Goal: Task Accomplishment & Management: Manage account settings

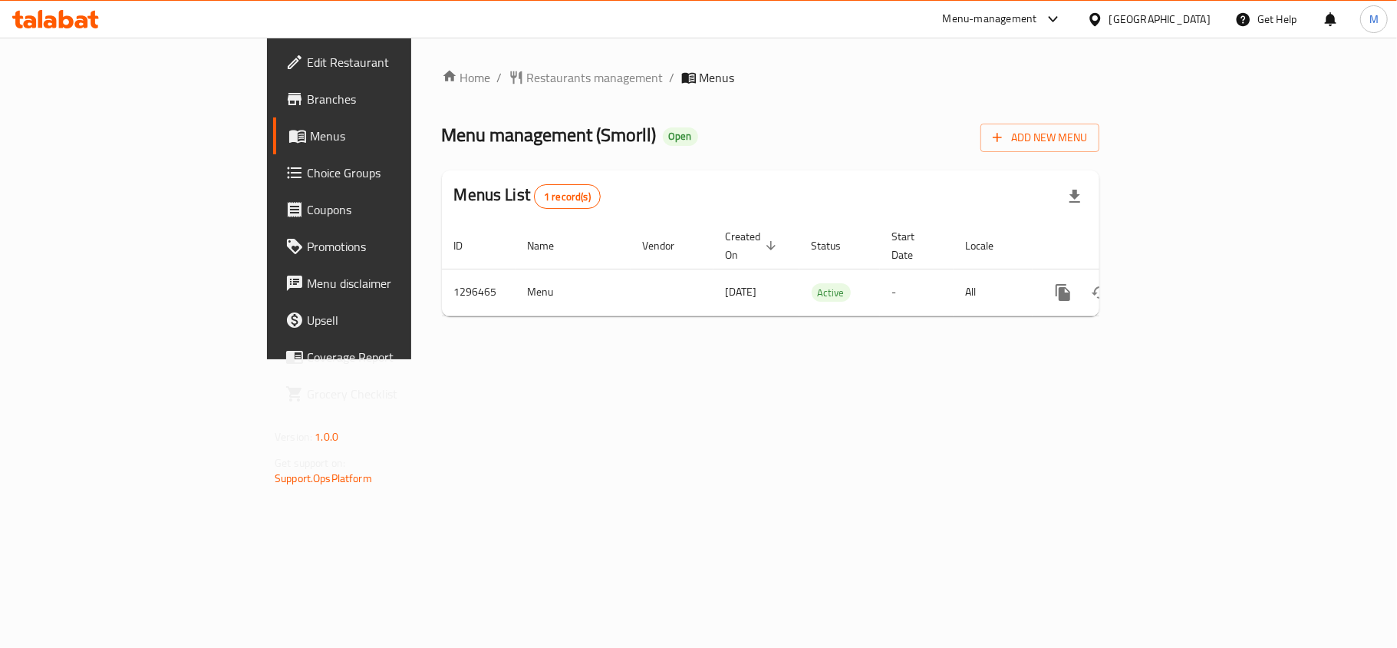
click at [886, 140] on div "Menu management ( Smorll ) Open Add New Menu" at bounding box center [771, 134] width 658 height 35
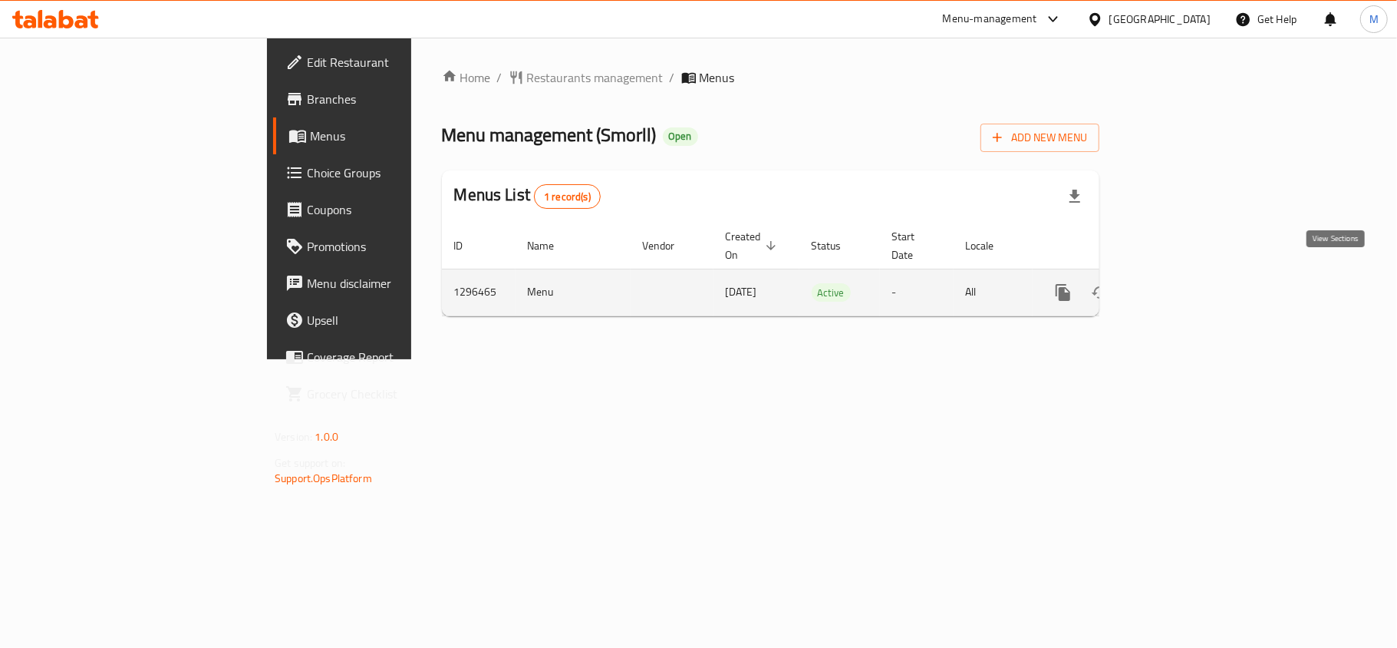
click at [1183, 283] on icon "enhanced table" at bounding box center [1174, 292] width 18 height 18
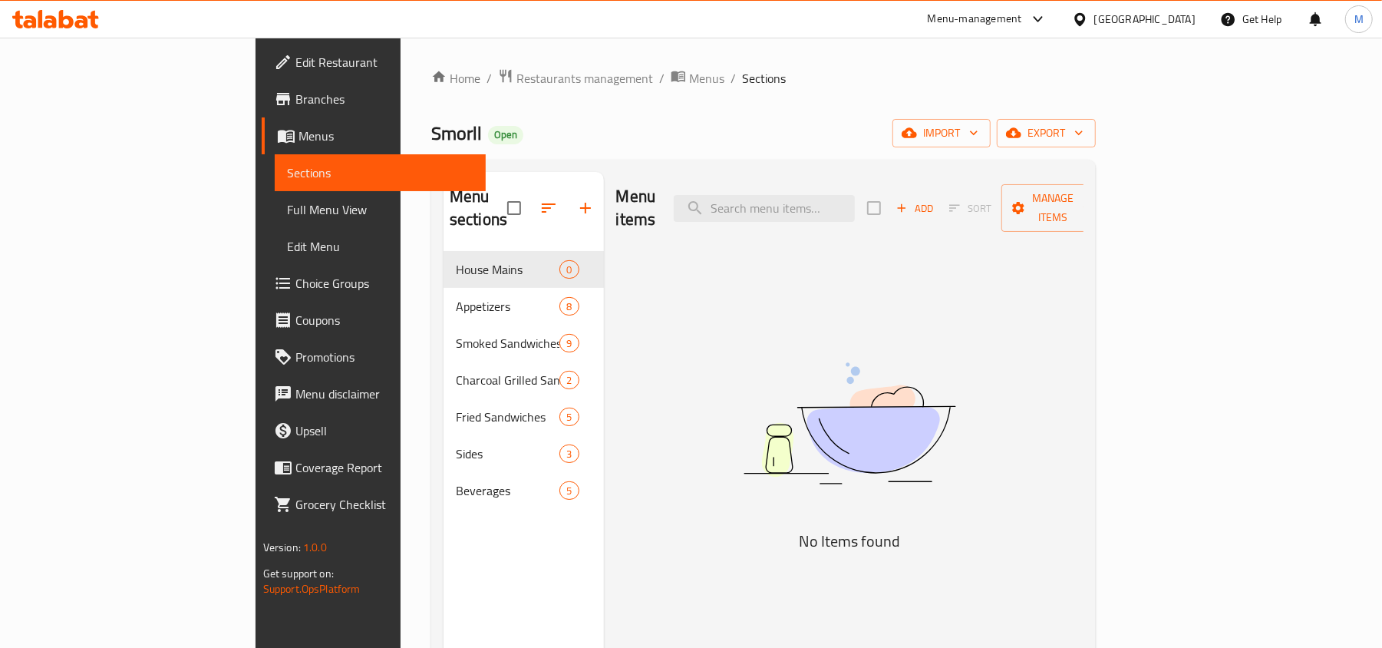
drag, startPoint x: 682, startPoint y: 130, endPoint x: 526, endPoint y: 129, distance: 156.5
click at [526, 129] on div "Smorll Open import export" at bounding box center [763, 133] width 665 height 28
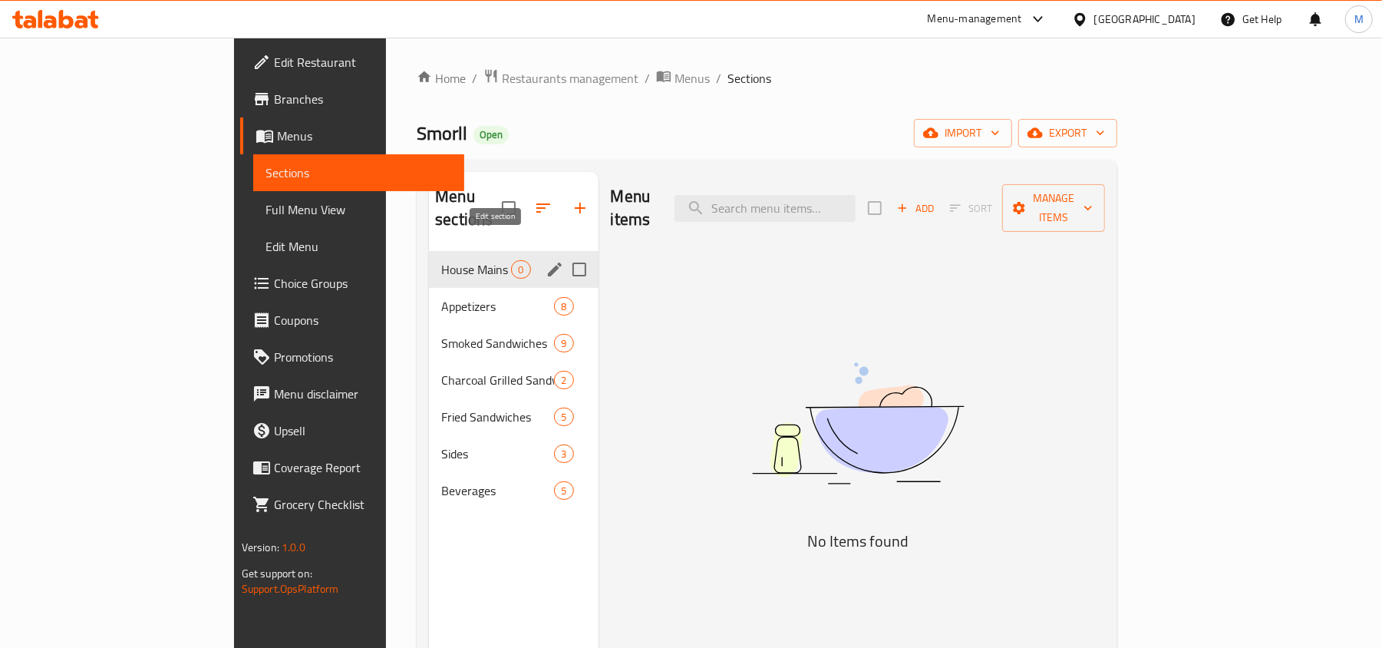
click at [546, 260] on icon "edit" at bounding box center [555, 269] width 18 height 18
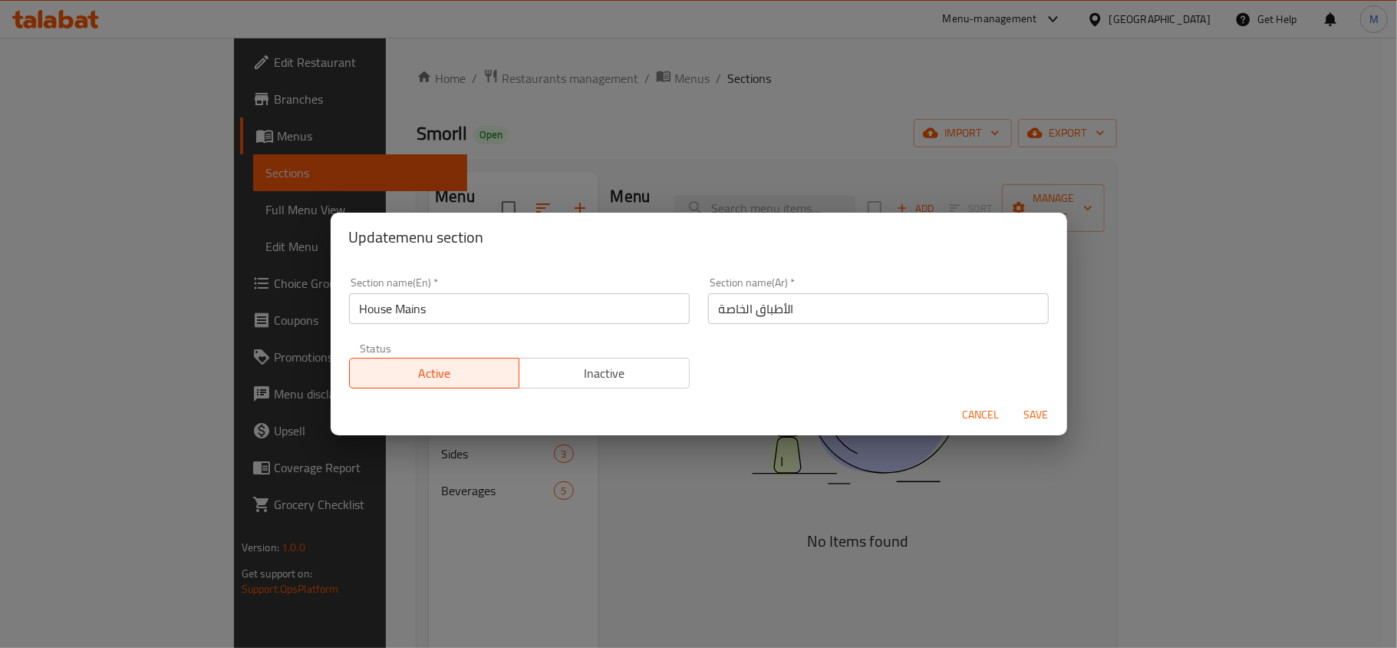
click at [974, 418] on span "Cancel" at bounding box center [981, 414] width 37 height 19
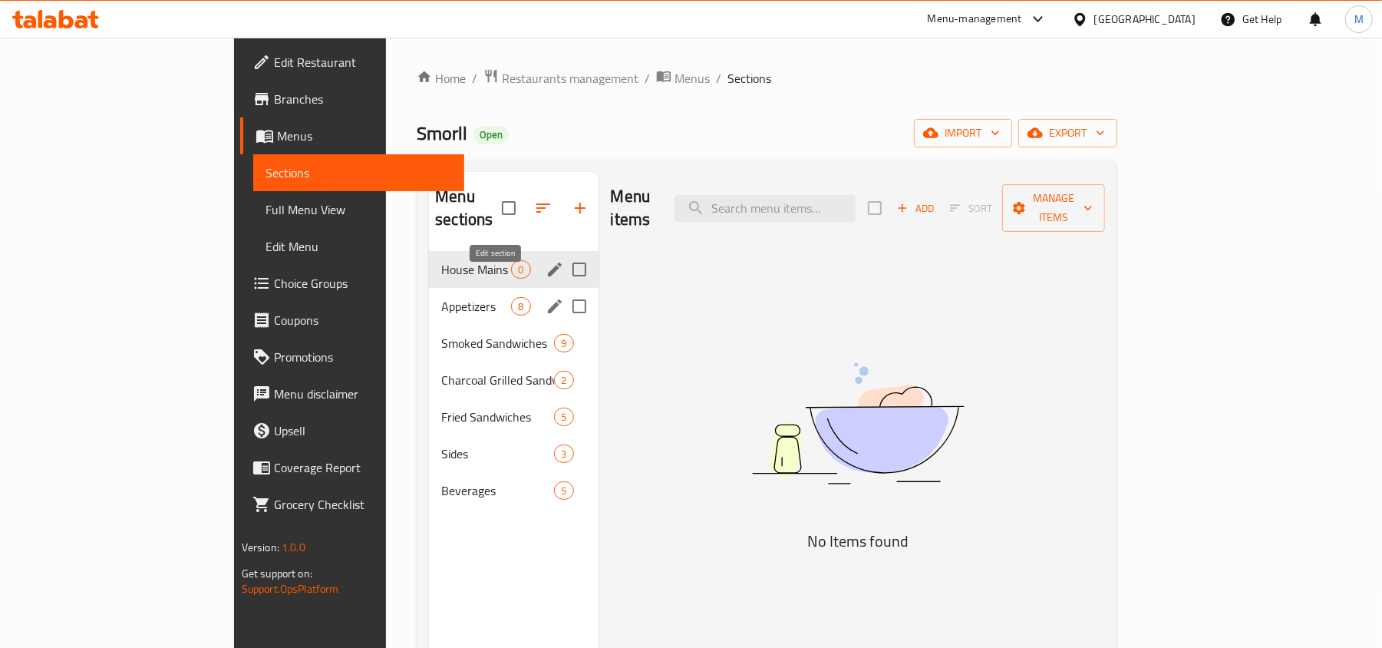
click at [546, 297] on icon "edit" at bounding box center [555, 306] width 18 height 18
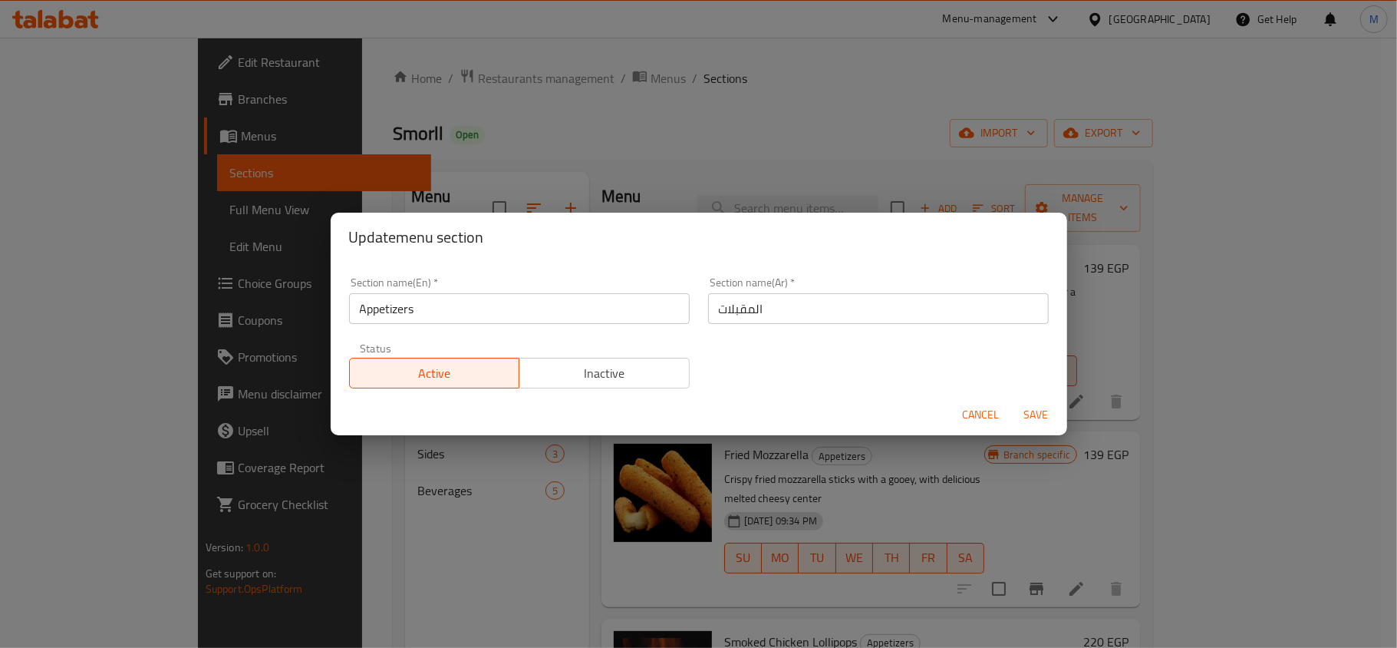
click at [993, 417] on span "Cancel" at bounding box center [981, 414] width 37 height 19
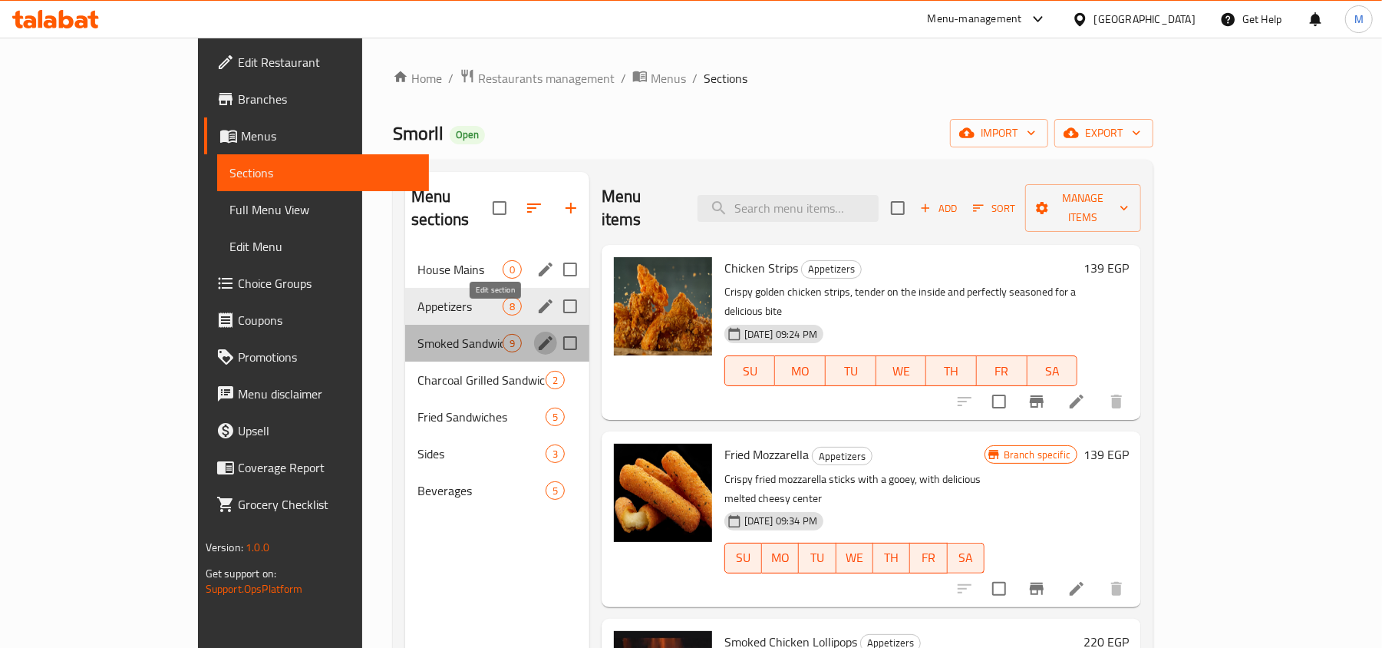
click at [536, 334] on icon "edit" at bounding box center [545, 343] width 18 height 18
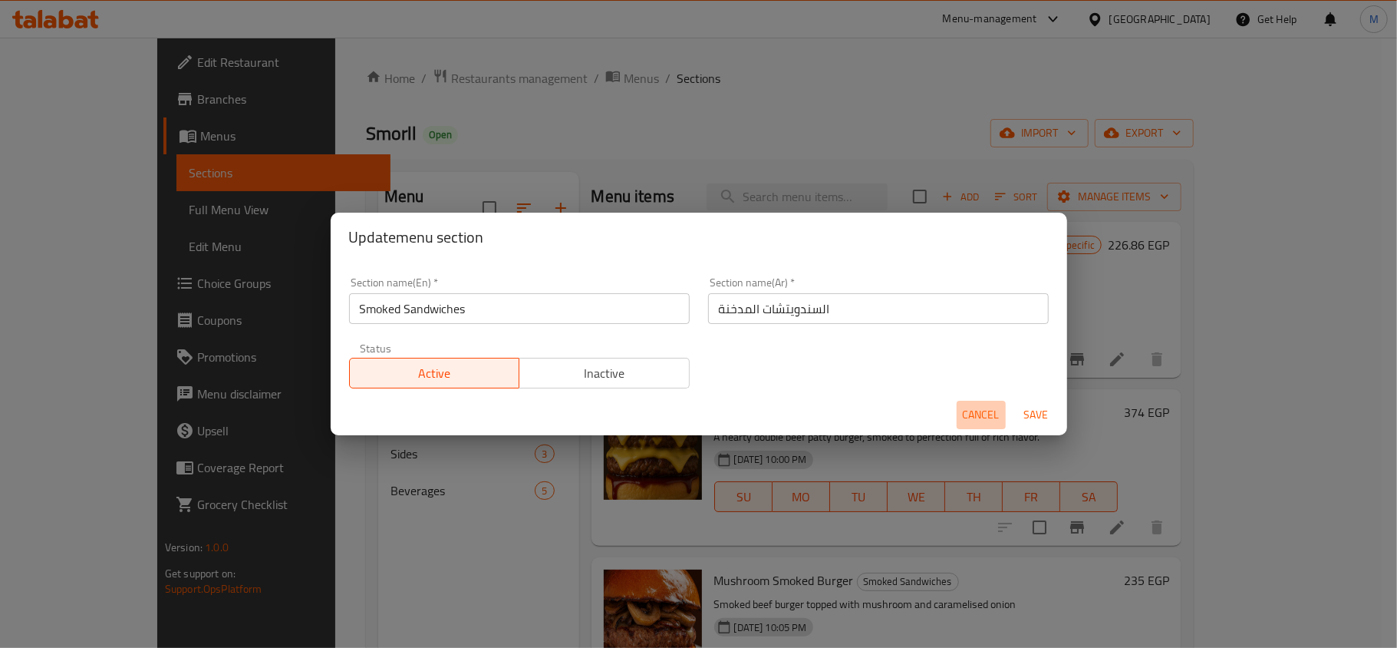
click at [965, 413] on span "Cancel" at bounding box center [981, 414] width 37 height 19
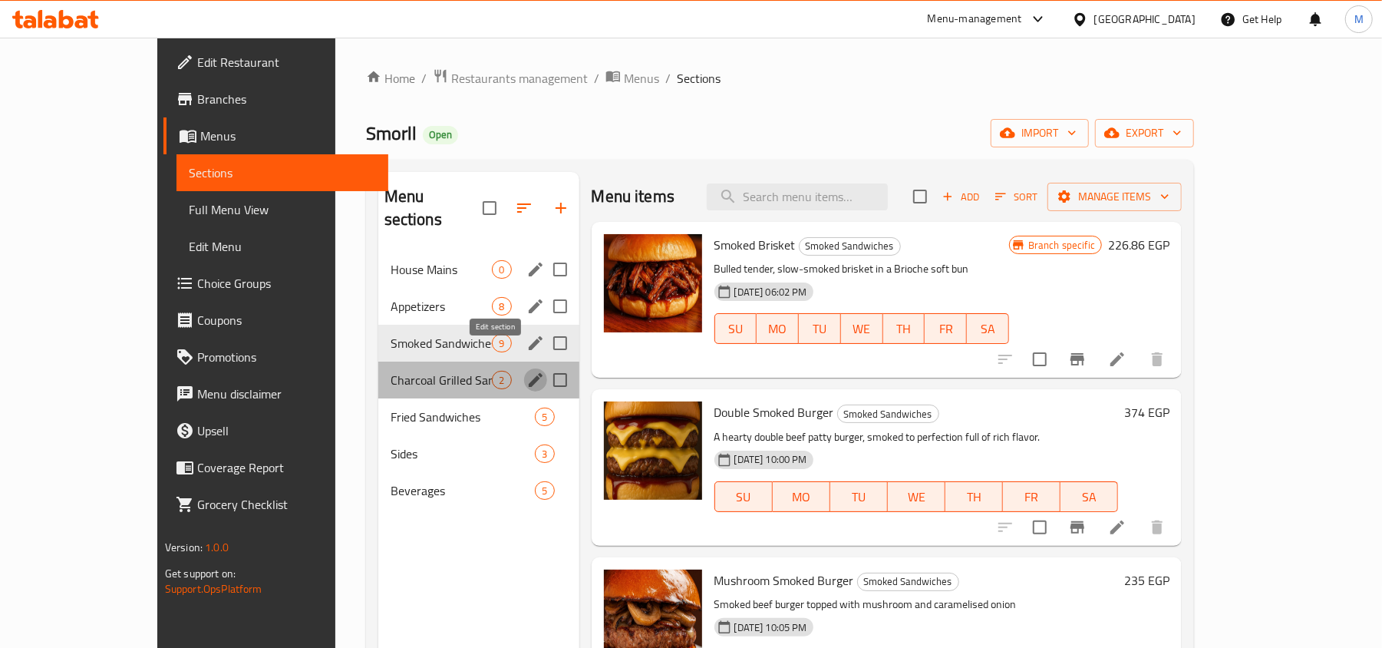
click at [526, 371] on icon "edit" at bounding box center [535, 380] width 18 height 18
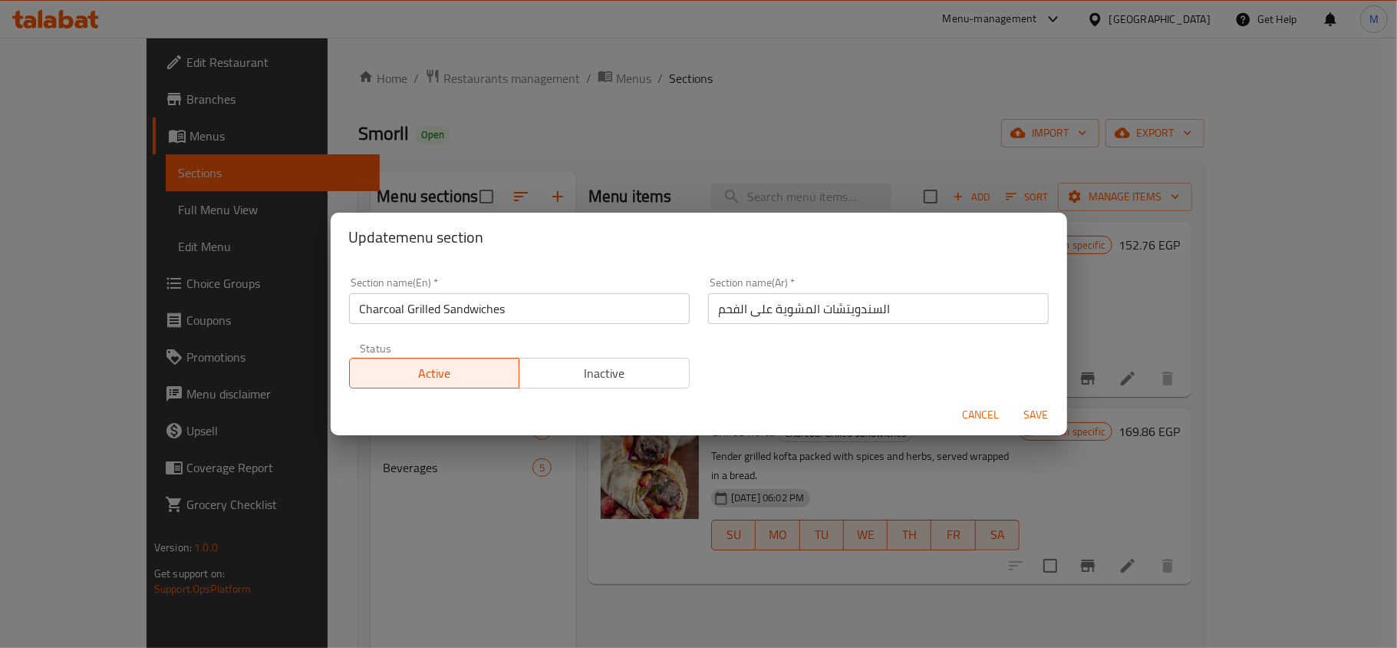
click at [970, 417] on span "Cancel" at bounding box center [981, 414] width 37 height 19
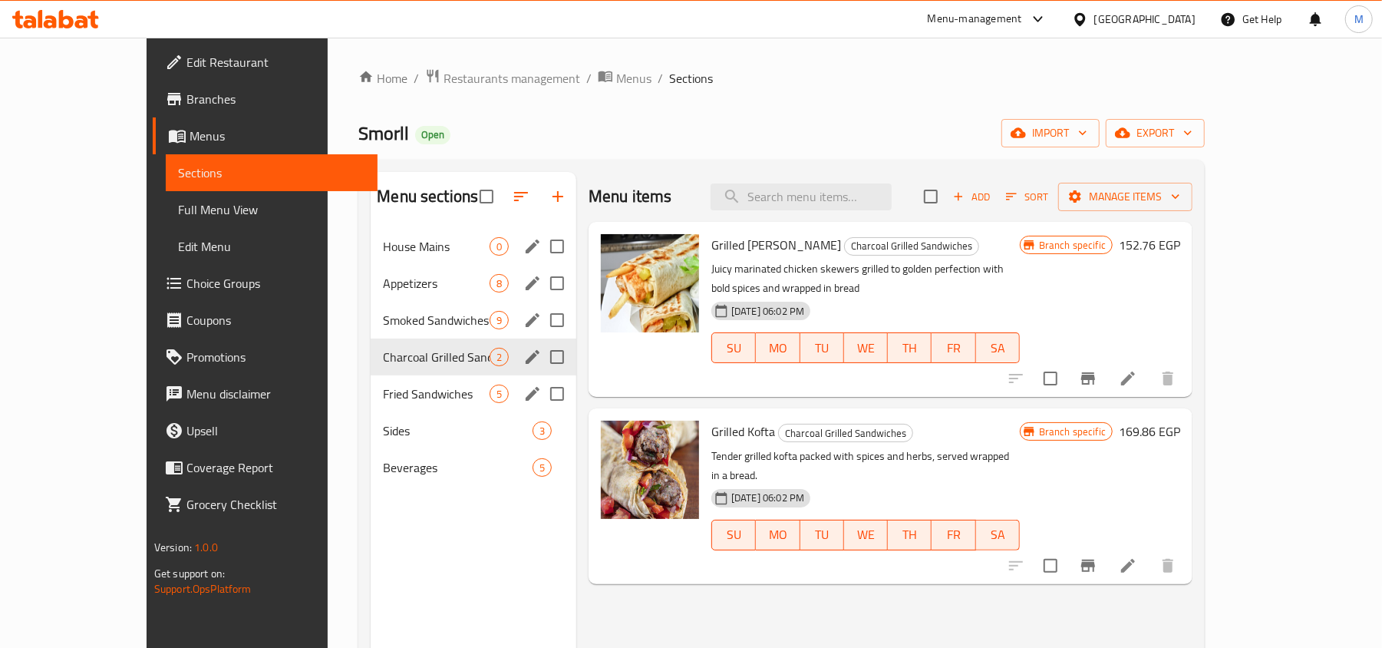
click at [526, 396] on icon "edit" at bounding box center [533, 394] width 14 height 14
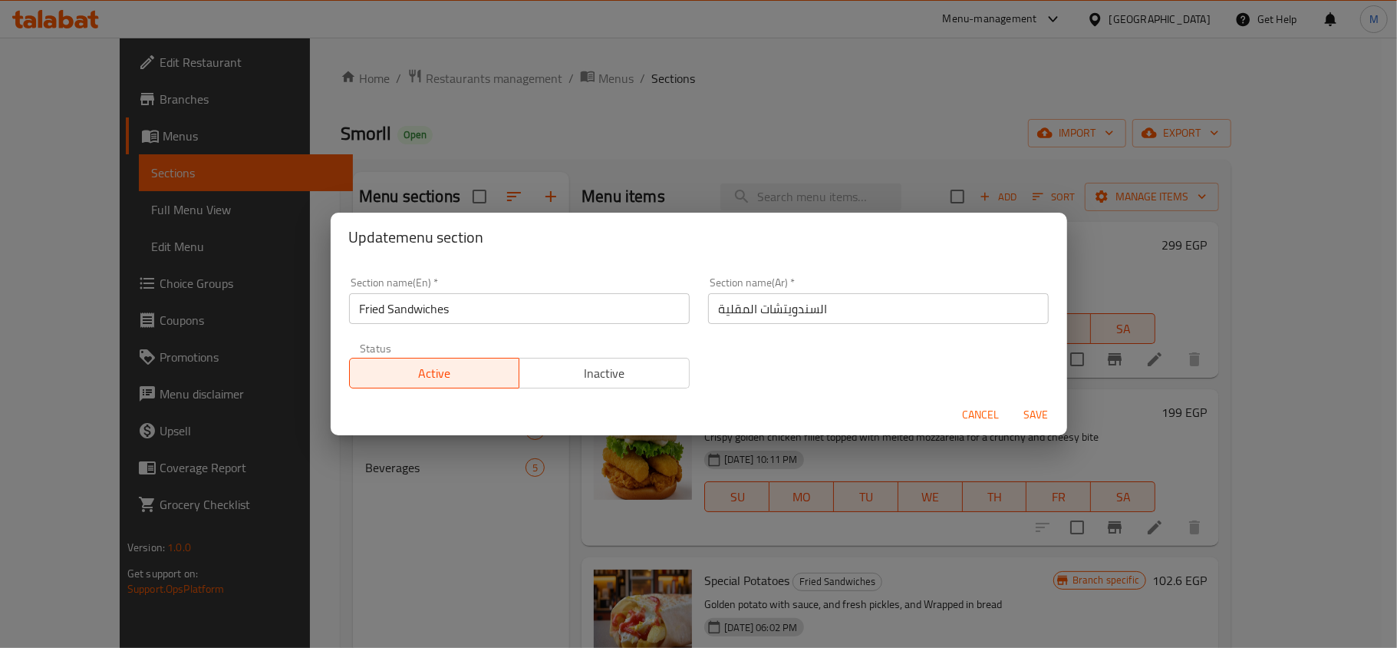
click at [984, 409] on span "Cancel" at bounding box center [981, 414] width 37 height 19
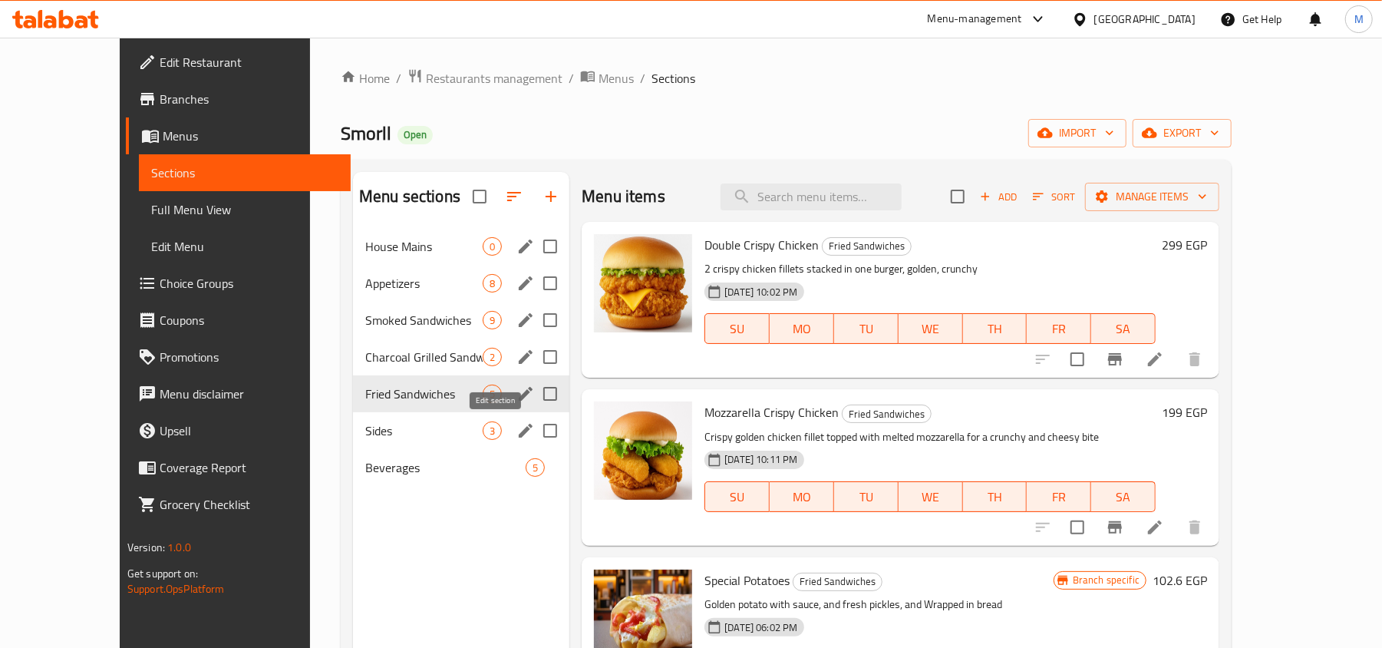
click at [516, 430] on icon "edit" at bounding box center [525, 430] width 18 height 18
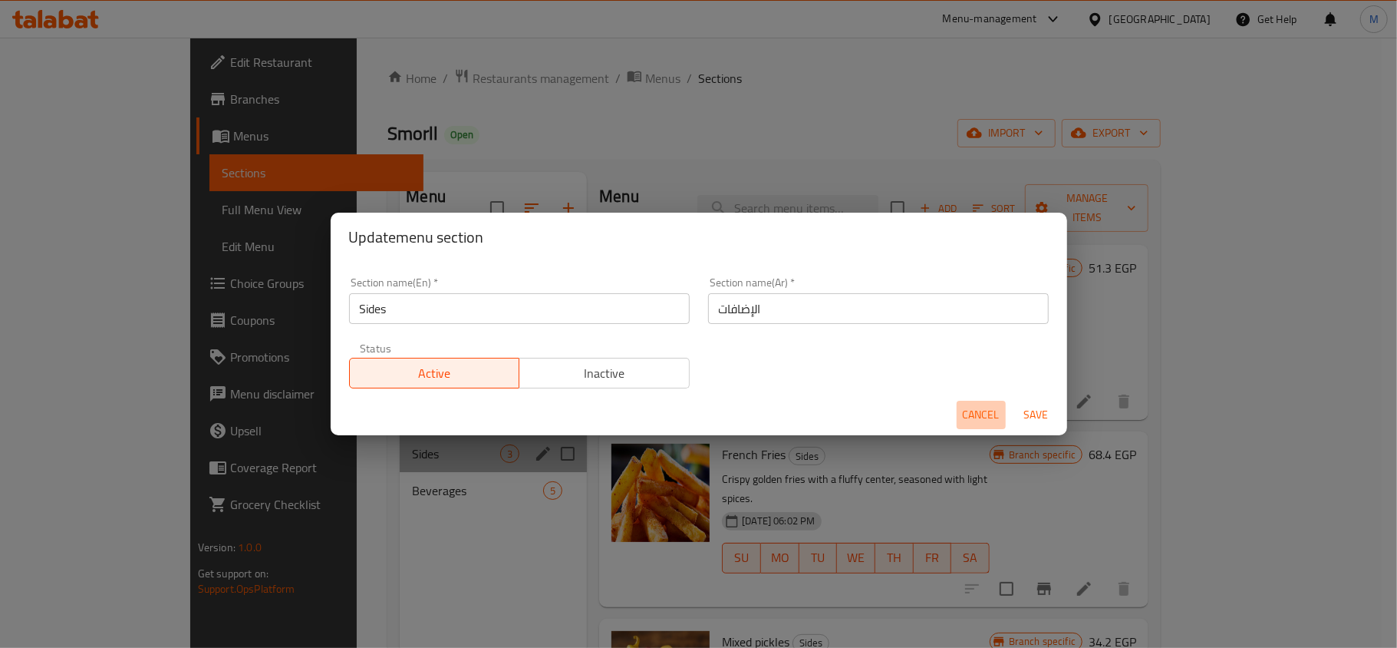
click at [980, 406] on span "Cancel" at bounding box center [981, 414] width 37 height 19
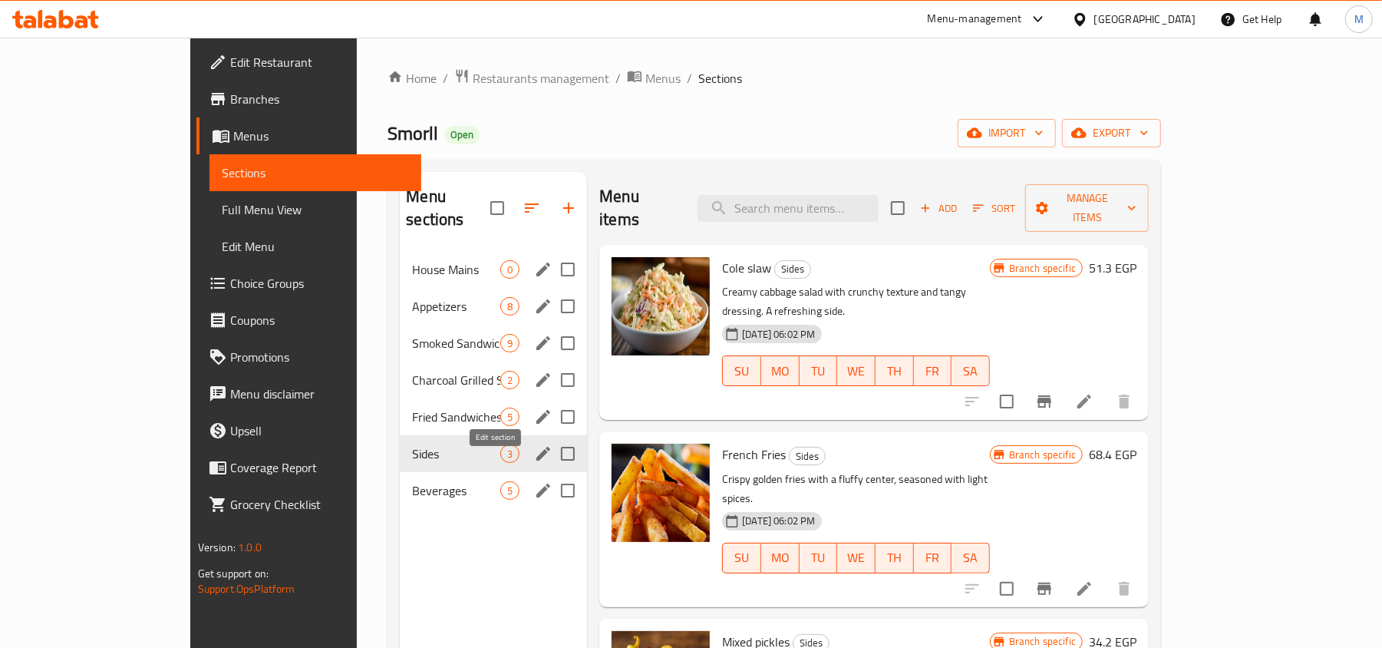
click at [534, 481] on icon "edit" at bounding box center [543, 490] width 18 height 18
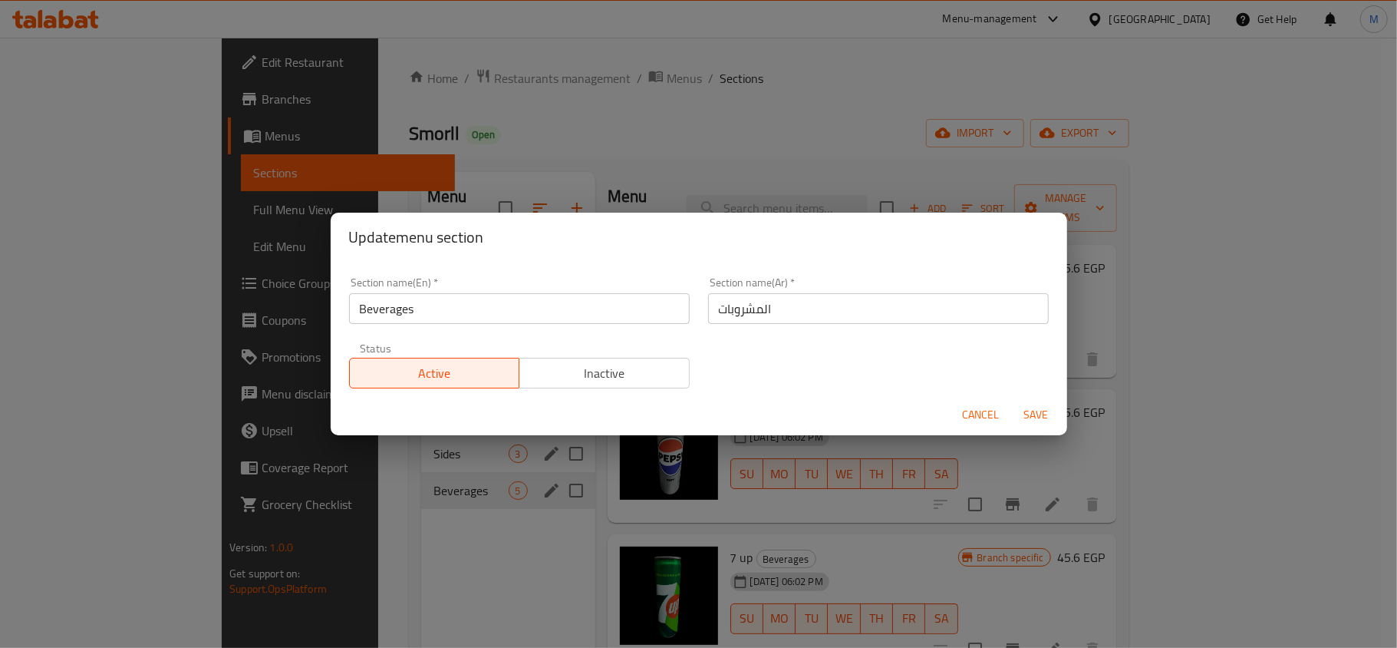
click at [982, 412] on span "Cancel" at bounding box center [981, 414] width 37 height 19
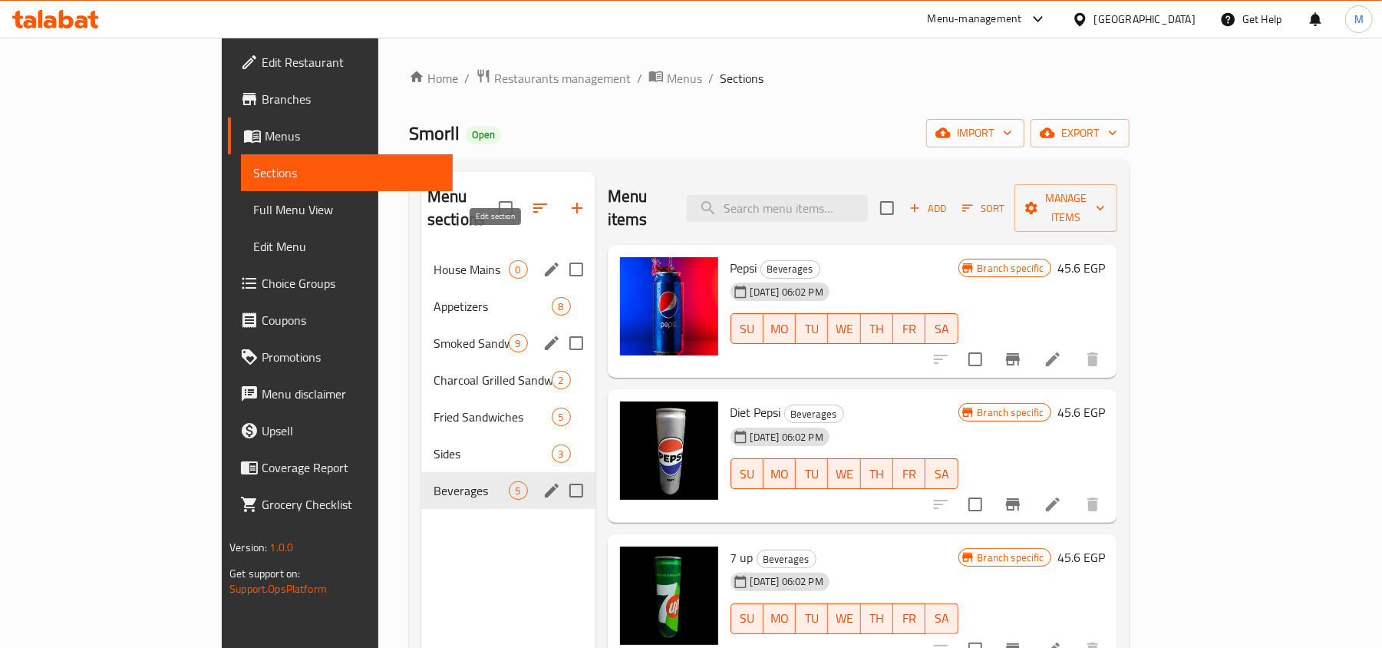
click at [543, 260] on icon "edit" at bounding box center [552, 269] width 18 height 18
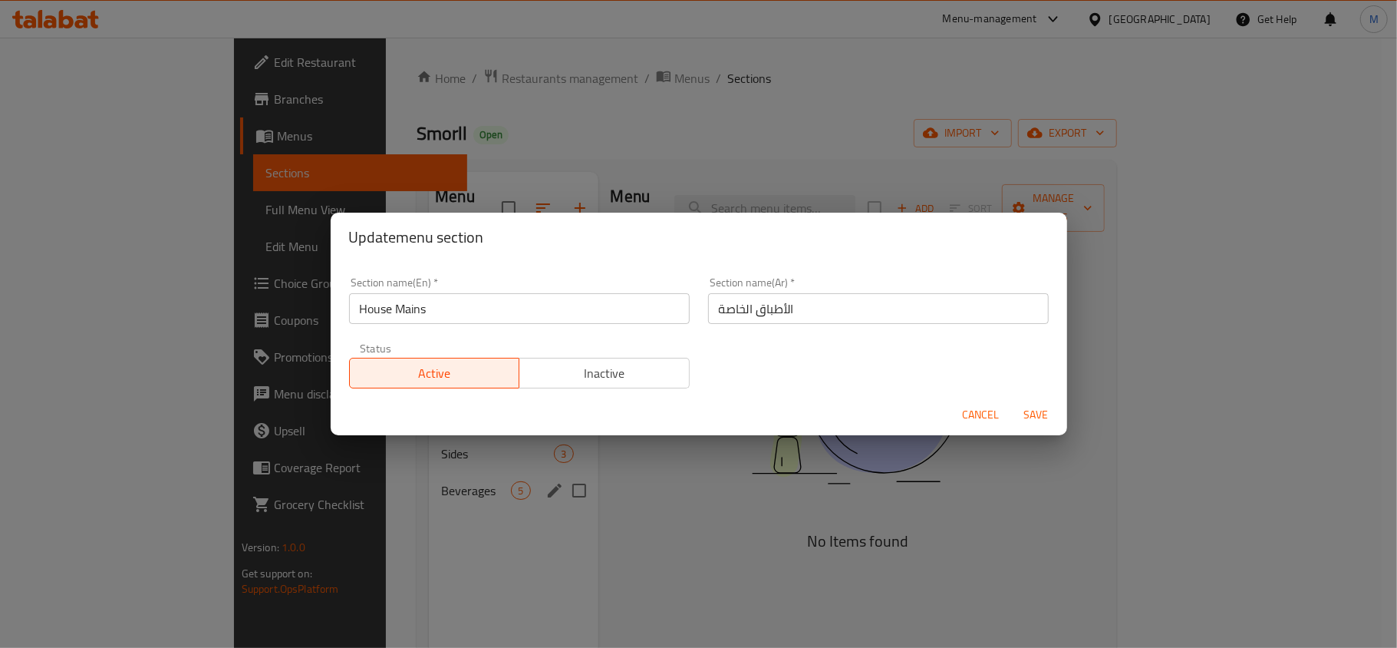
click at [374, 312] on input "House Mains" at bounding box center [519, 308] width 341 height 31
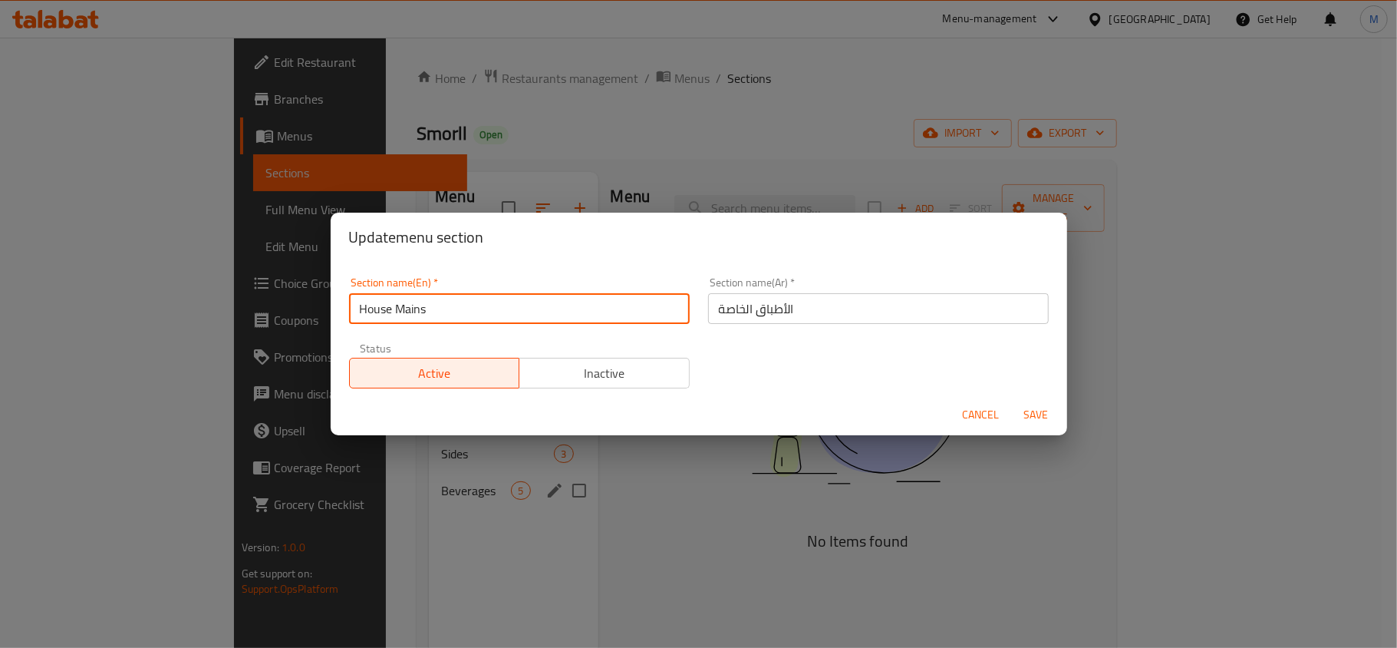
click at [374, 312] on input "House Mains" at bounding box center [519, 308] width 341 height 31
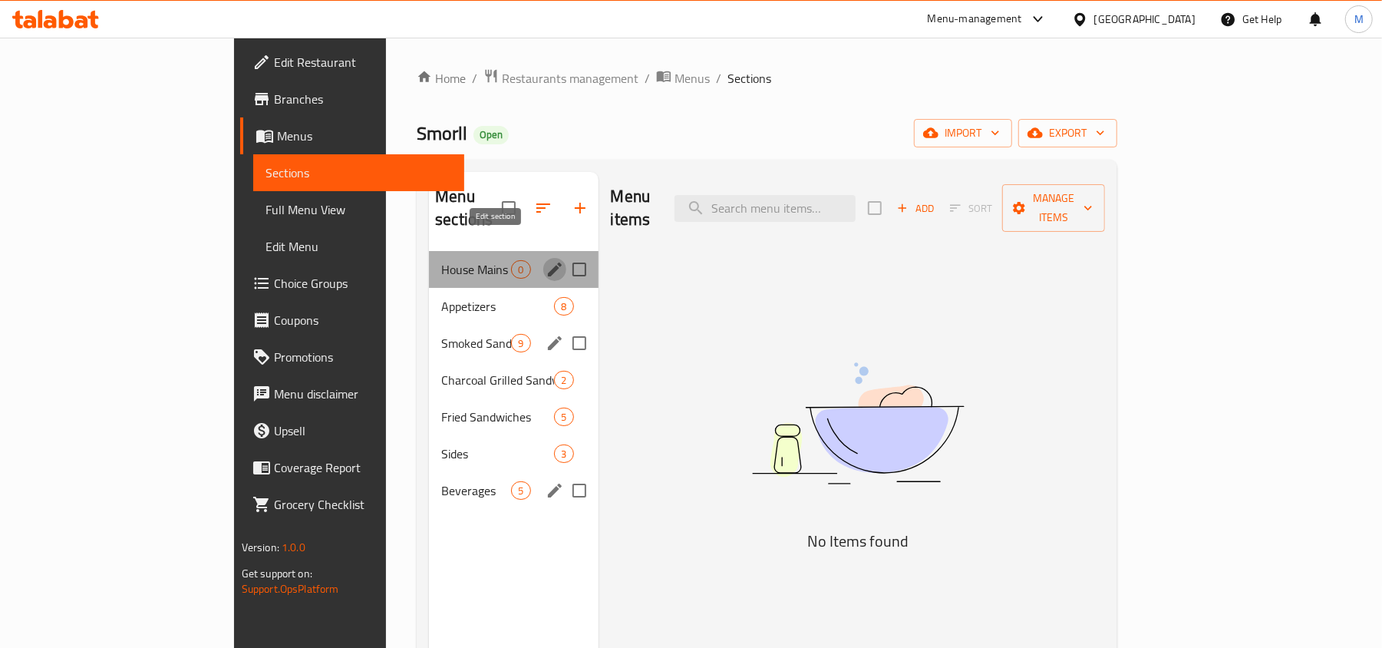
click at [546, 260] on icon "edit" at bounding box center [555, 269] width 18 height 18
click at [706, 112] on div "Home / Restaurants management / Menus / Sections Smorll Open import export Menu…" at bounding box center [767, 450] width 701 height 764
click at [266, 204] on span "Full Menu View" at bounding box center [359, 209] width 187 height 18
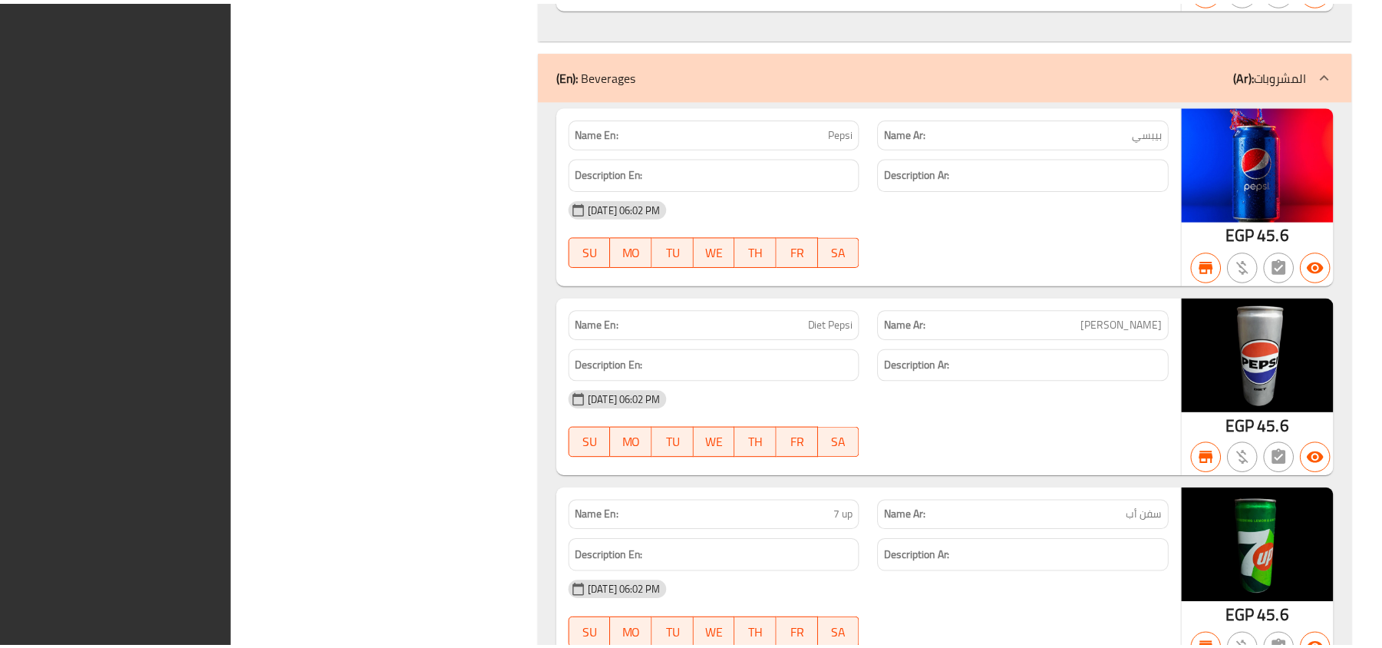
scroll to position [6865, 0]
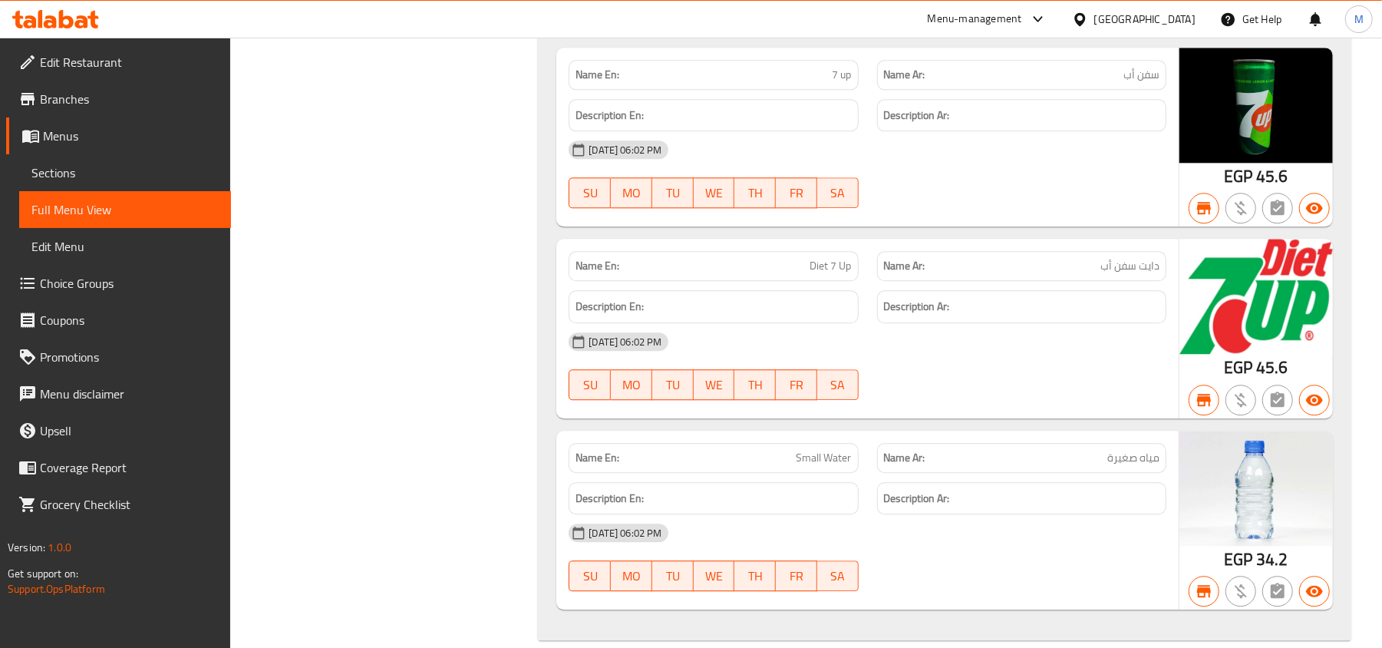
click at [84, 179] on span "Sections" at bounding box center [124, 172] width 187 height 18
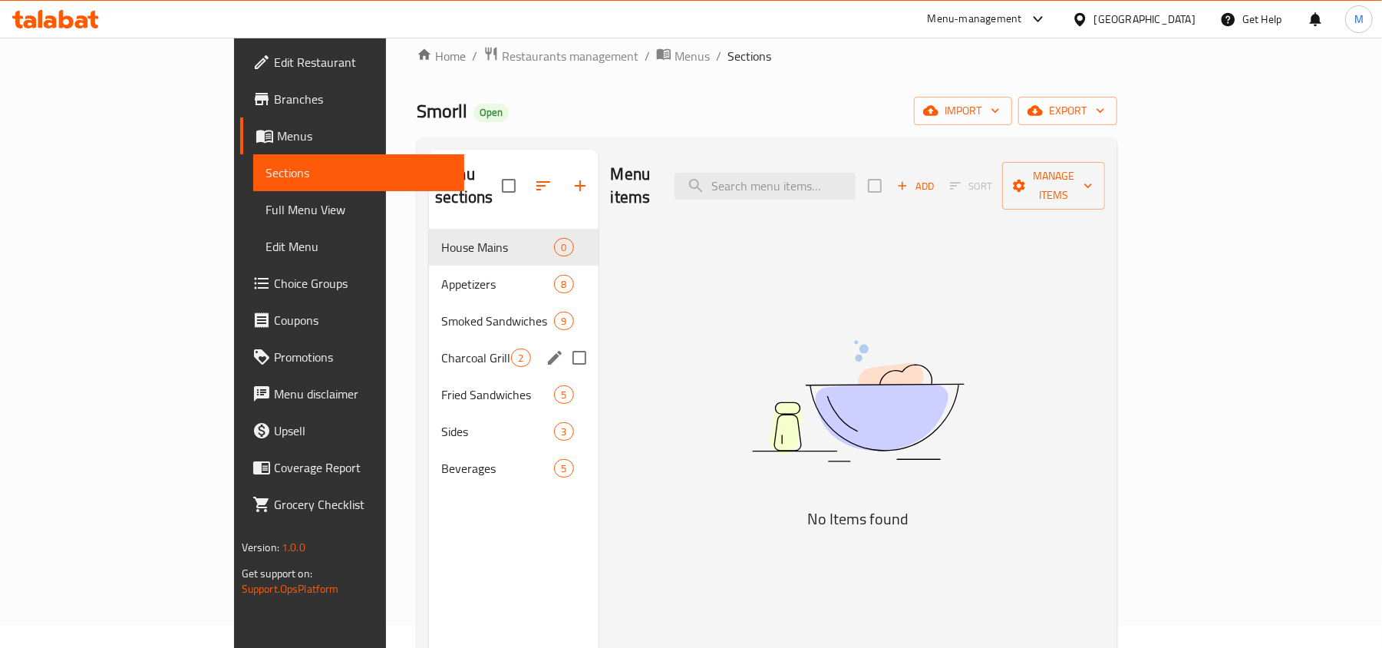
scroll to position [11, 0]
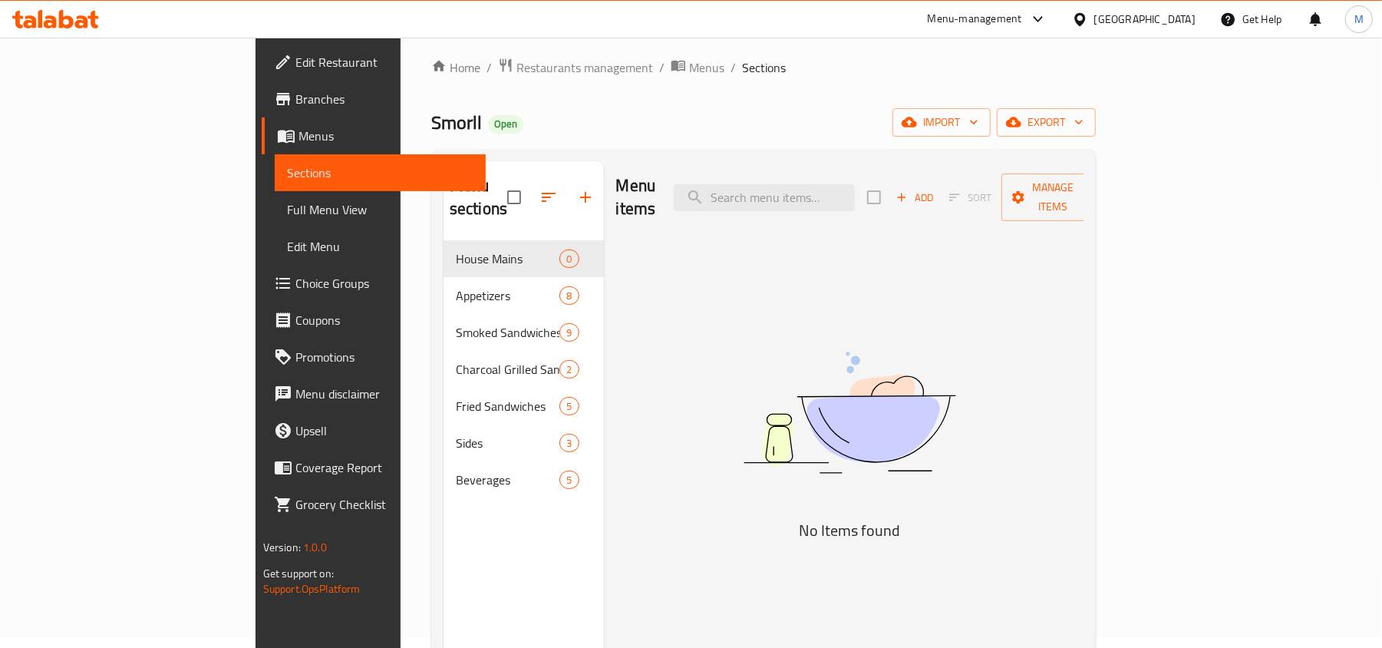
drag, startPoint x: 121, startPoint y: 209, endPoint x: 153, endPoint y: 210, distance: 32.2
click at [287, 209] on span "Full Menu View" at bounding box center [380, 209] width 187 height 18
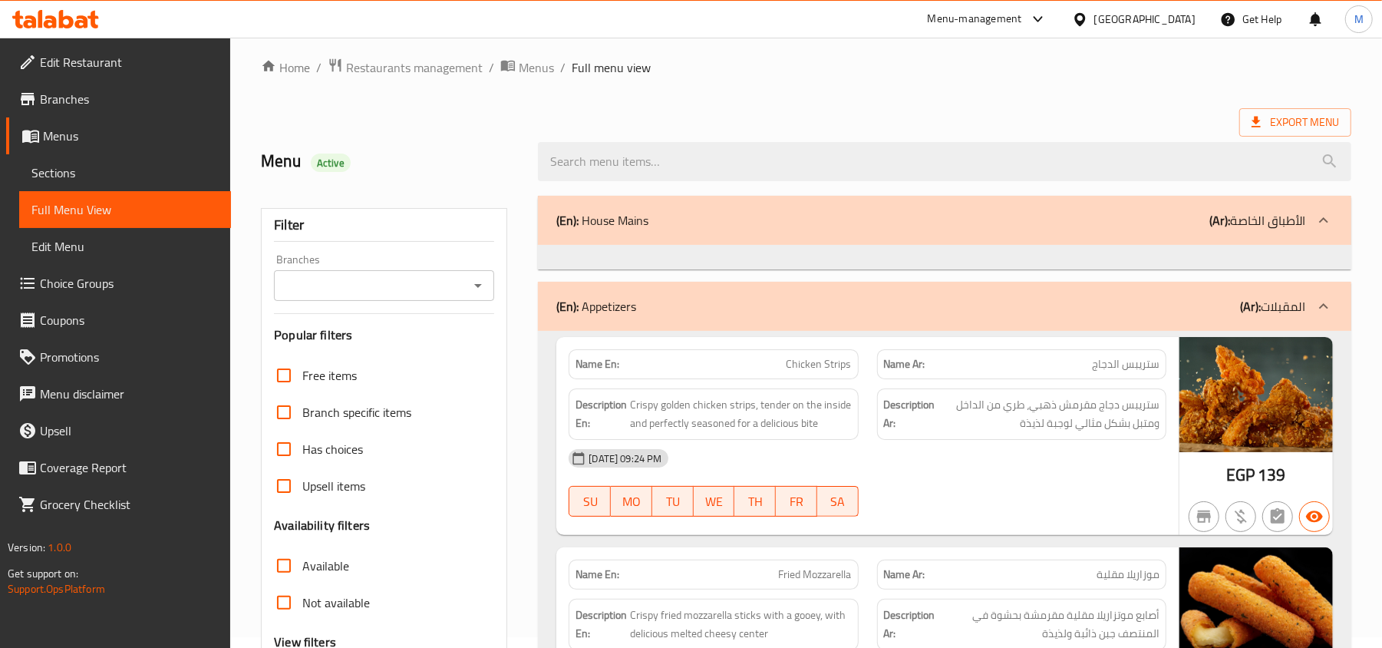
click at [1060, 227] on div "(En): House Mains (Ar): الأطباق الخاصة" at bounding box center [930, 220] width 749 height 18
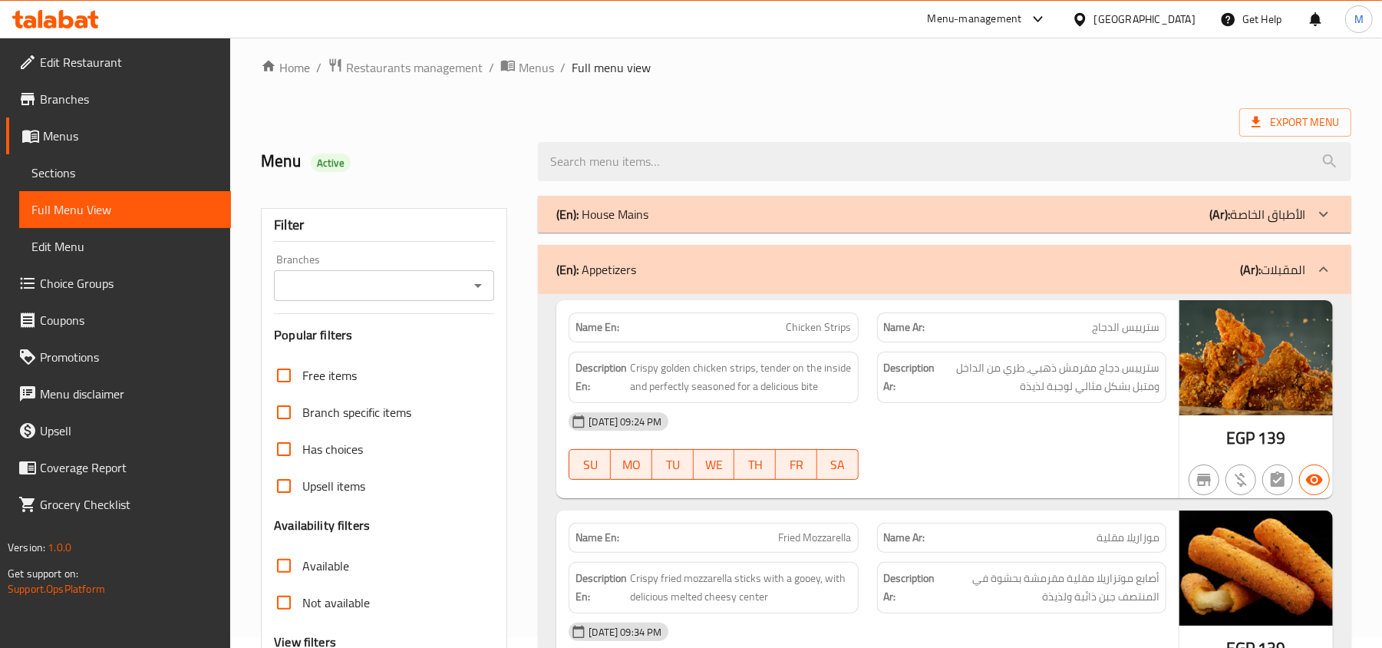
click at [1054, 223] on div "(En): House Mains (Ar): الأطباق الخاصة" at bounding box center [930, 214] width 749 height 18
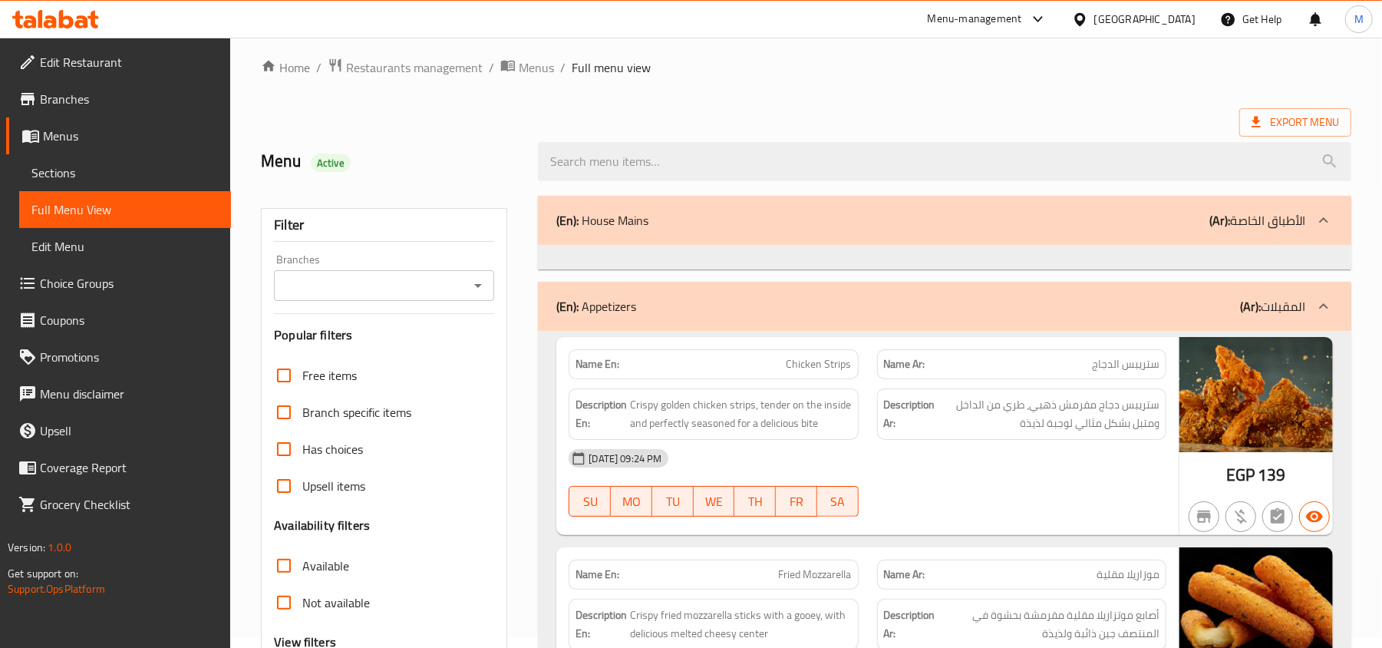
click at [1078, 315] on div "(En): Appetizers (Ar): المقبلات" at bounding box center [930, 306] width 749 height 18
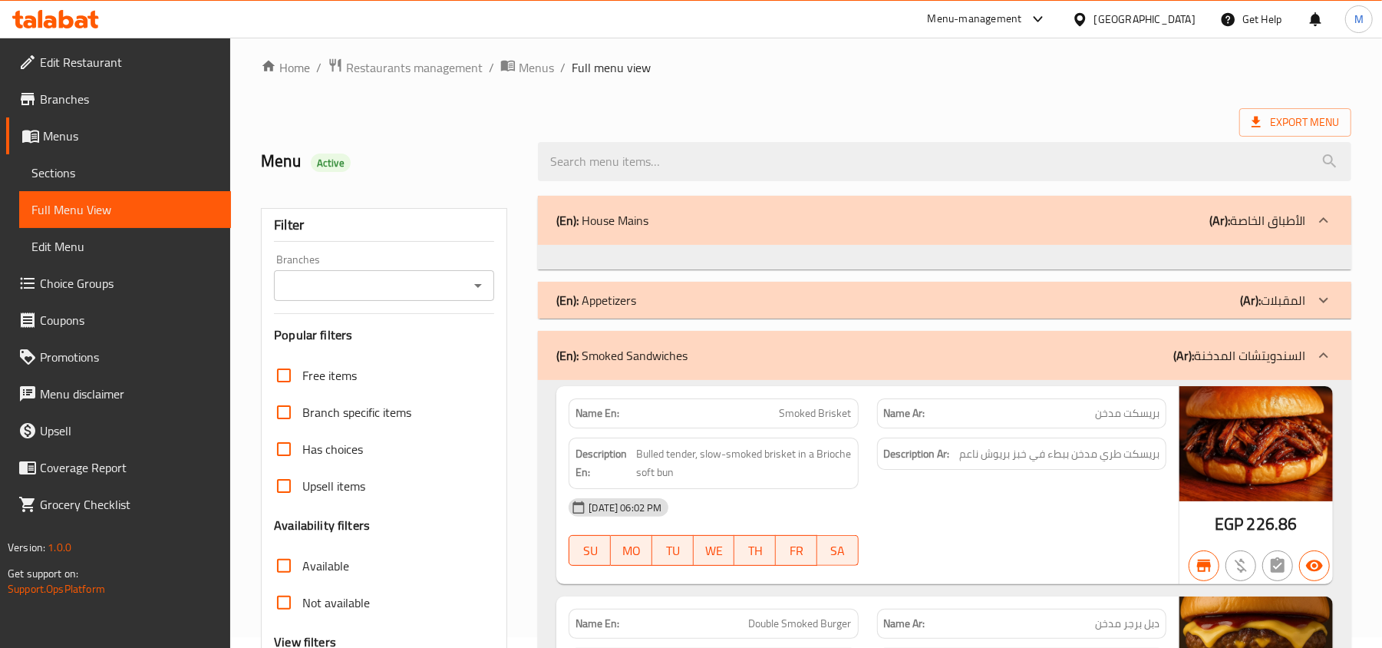
click at [1063, 304] on div "(En): Appetizers (Ar): المقبلات" at bounding box center [930, 300] width 749 height 18
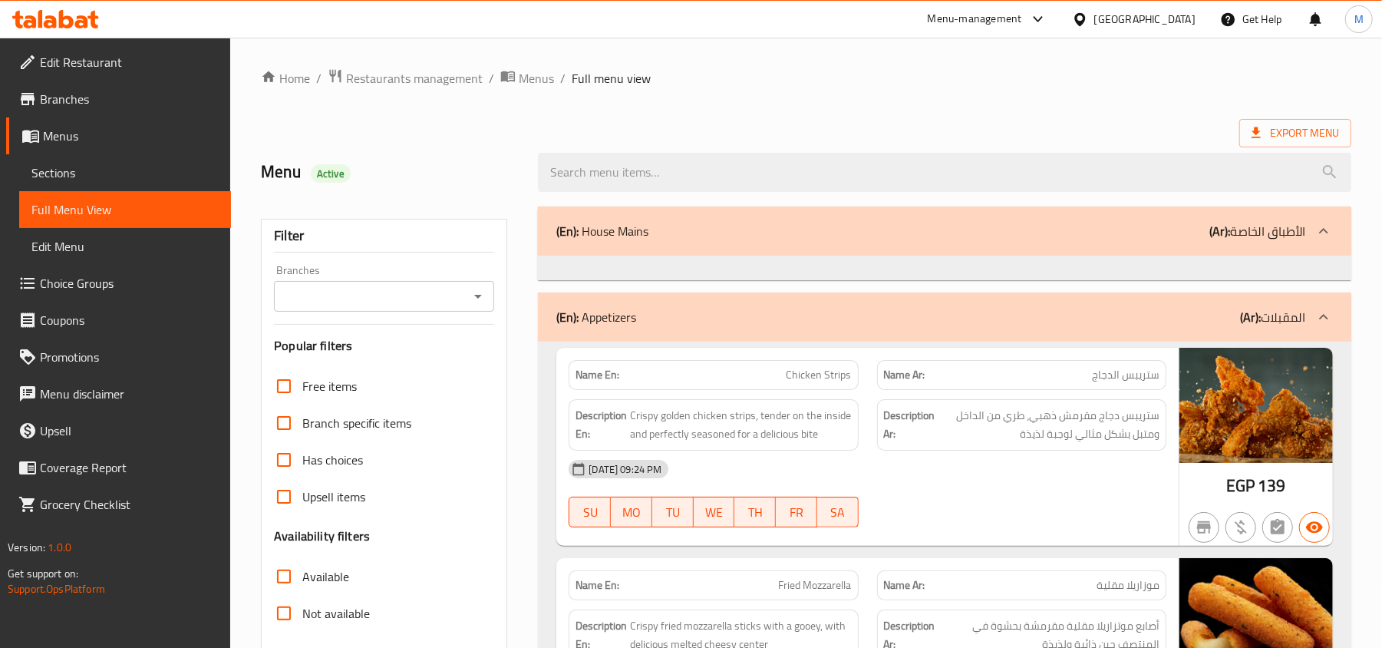
click at [60, 12] on icon at bounding box center [66, 19] width 15 height 18
